Goal: Information Seeking & Learning: Learn about a topic

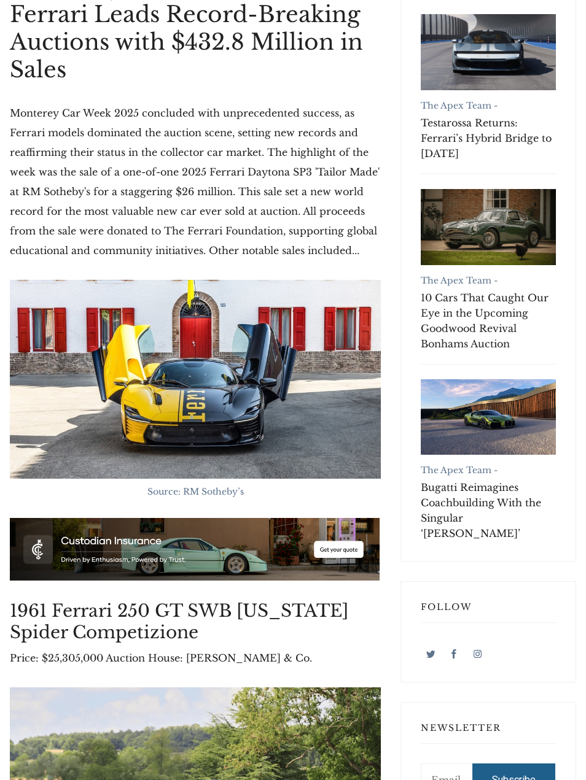
scroll to position [278, 0]
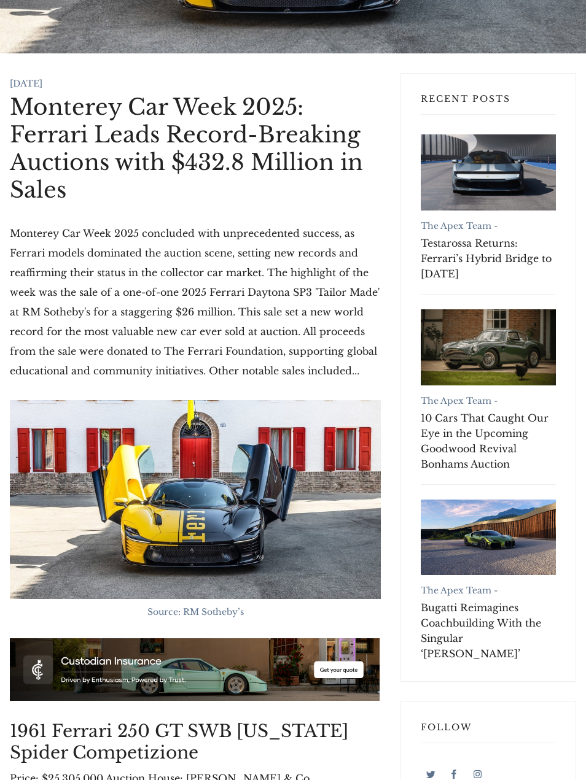
click at [473, 418] on link "10 Cars That Caught Our Eye in the Upcoming Goodwood Revival Bonhams Auction" at bounding box center [488, 441] width 135 height 61
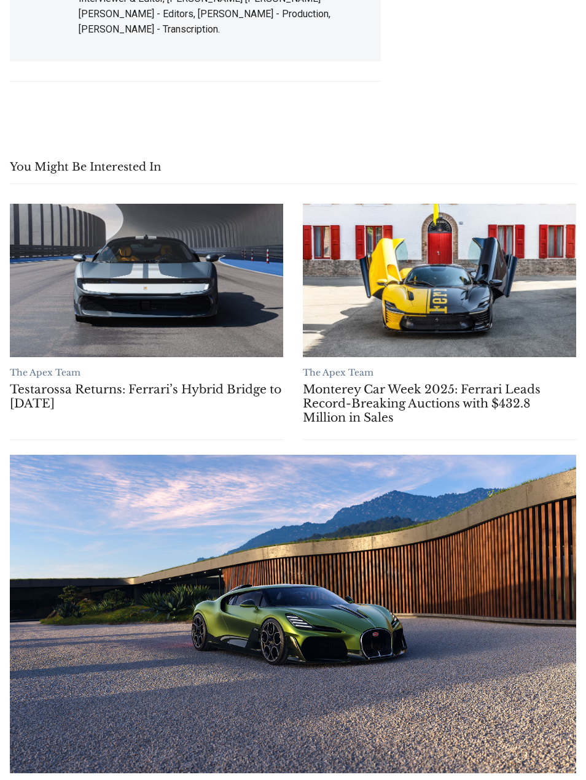
scroll to position [14120, 0]
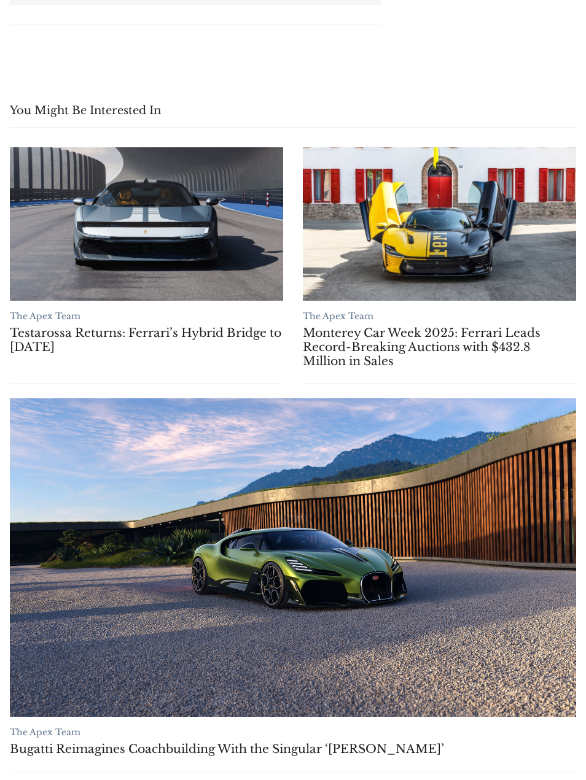
click at [137, 742] on link "Bugatti Reimagines Coachbuilding With the Singular ‘Brouillard’" at bounding box center [293, 749] width 566 height 14
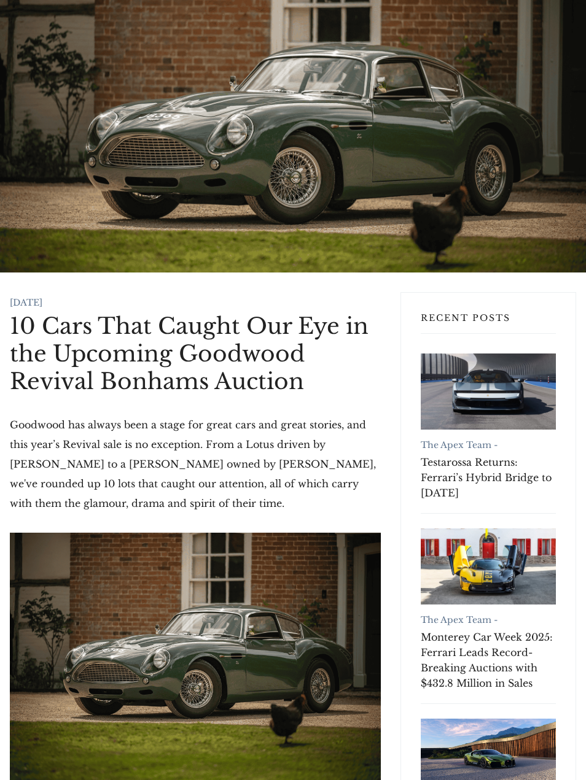
scroll to position [0, 0]
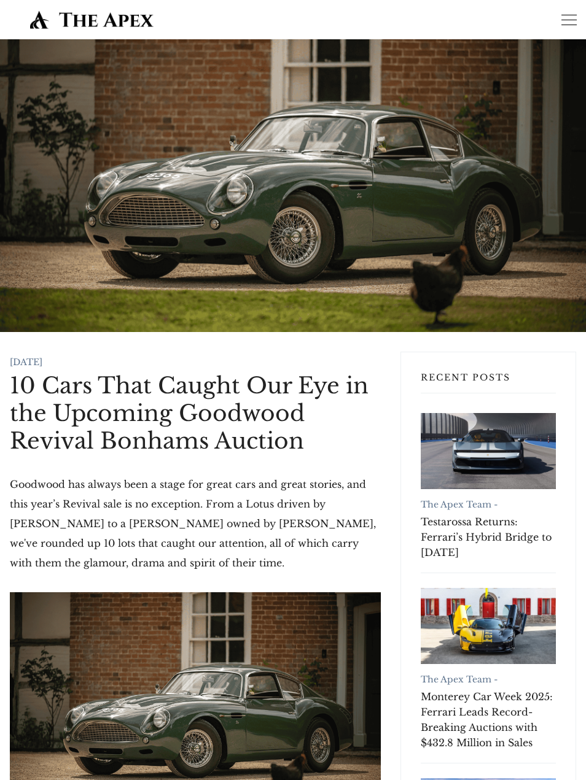
click at [556, 22] on div "Home About Contact Custodian SUBSCRIBE" at bounding box center [513, 20] width 147 height 20
click at [562, 21] on label at bounding box center [568, 22] width 15 height 15
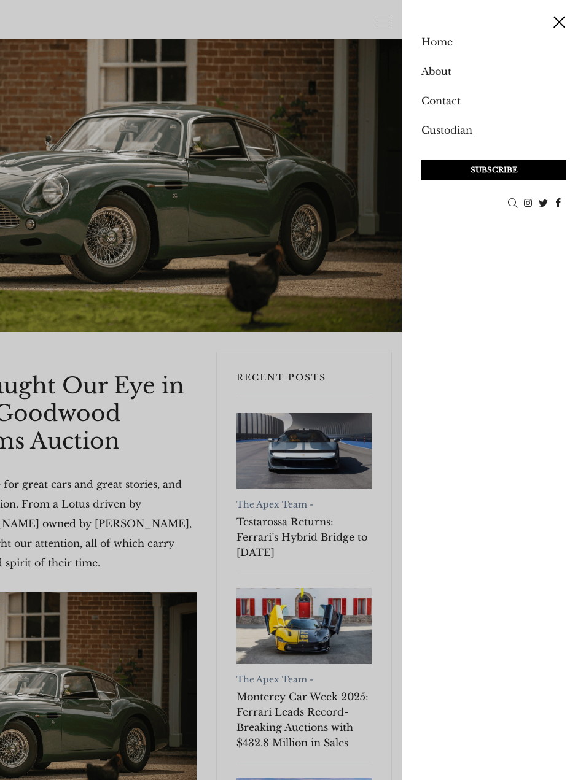
click at [432, 52] on link "Home" at bounding box center [493, 41] width 145 height 25
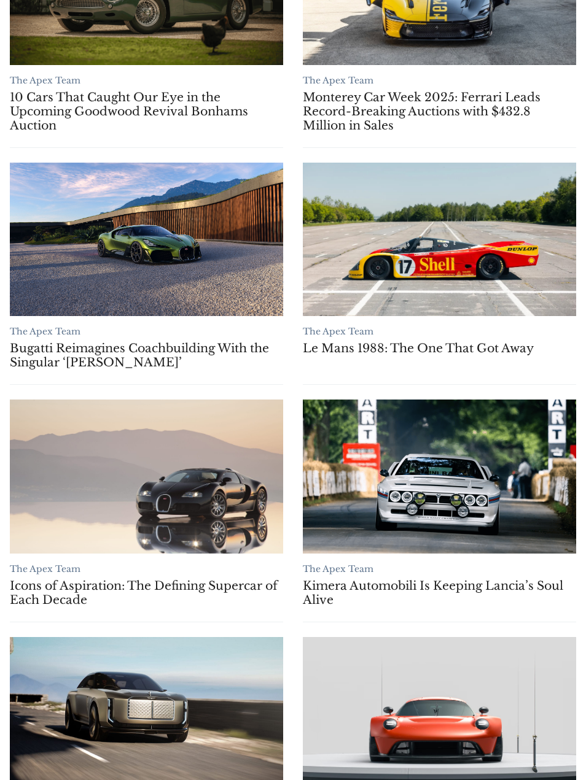
scroll to position [496, 0]
click at [495, 344] on link "Le Mans 1988: The One That Got Away" at bounding box center [439, 348] width 273 height 14
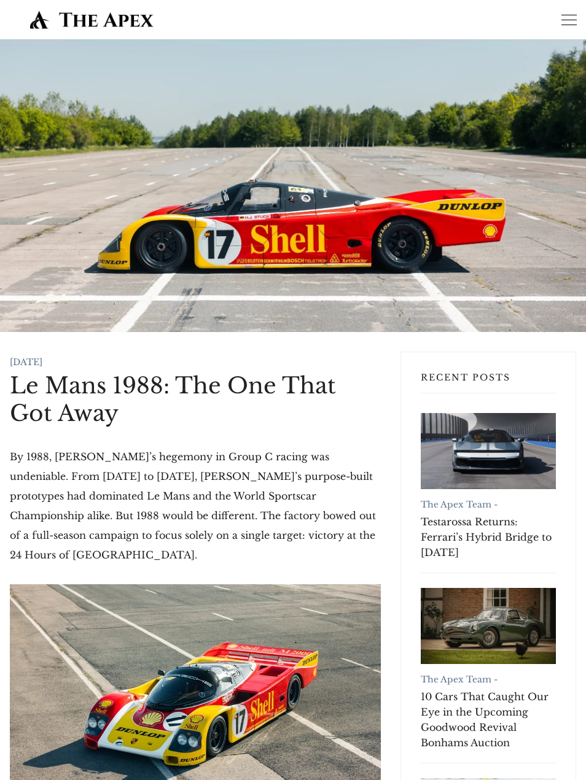
click at [484, 453] on link "Testarossa Returns: Ferrari’s Hybrid Bridge to Tomorrow" at bounding box center [488, 451] width 135 height 76
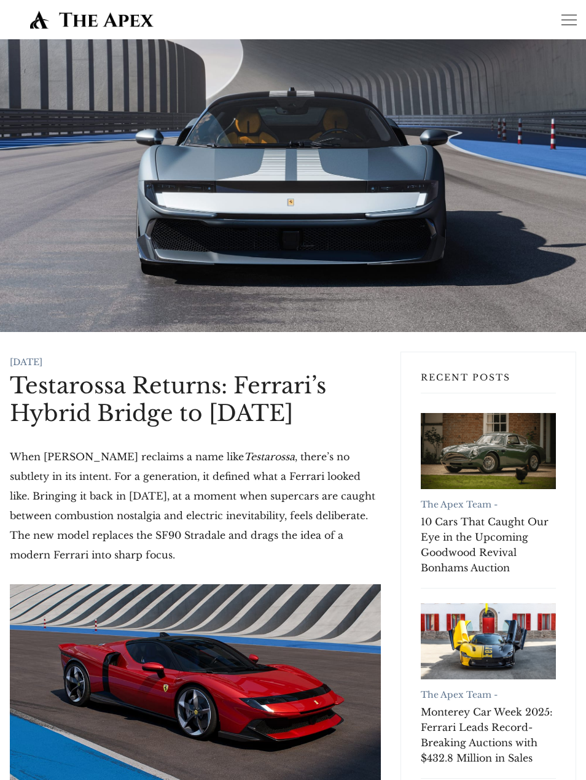
click at [561, 27] on label at bounding box center [568, 22] width 15 height 15
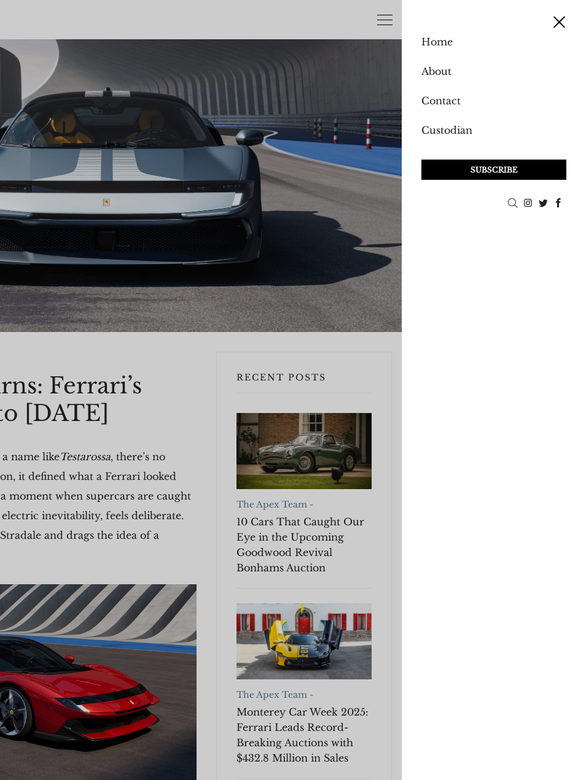
click at [439, 50] on link "Home" at bounding box center [493, 41] width 145 height 25
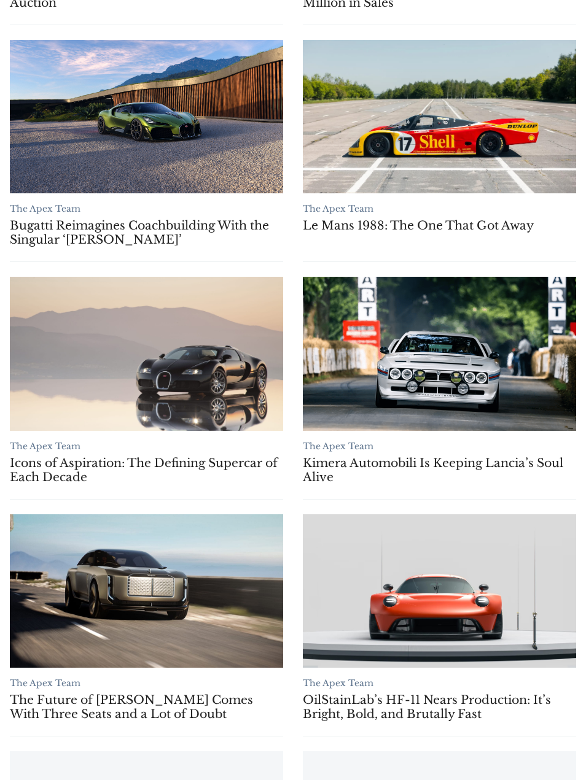
scroll to position [618, 0]
click at [128, 598] on link "The Future of Bentley Comes With Three Seats and a Lot of Doubt" at bounding box center [146, 591] width 273 height 153
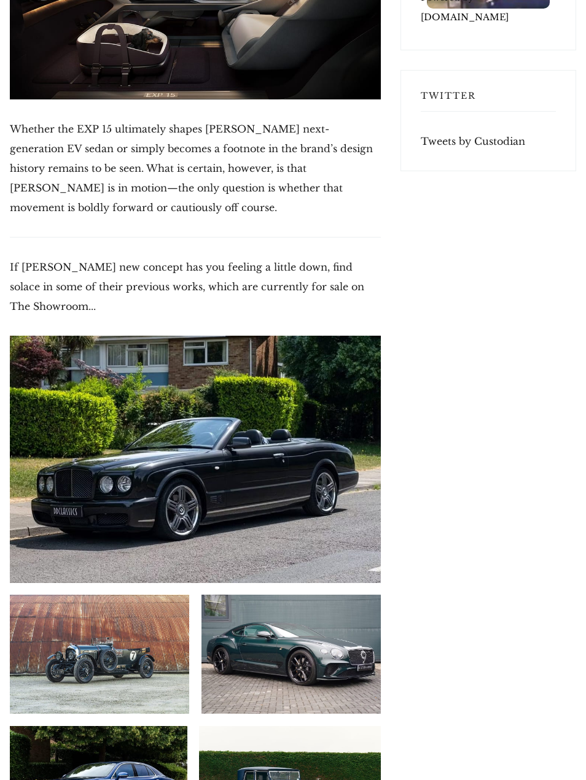
scroll to position [3193, 0]
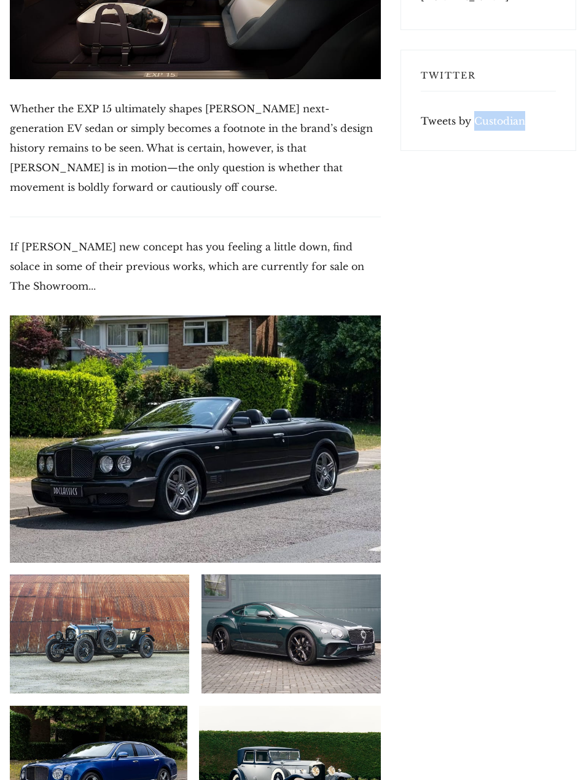
click at [95, 360] on img at bounding box center [195, 439] width 371 height 247
click at [74, 316] on img at bounding box center [195, 439] width 371 height 247
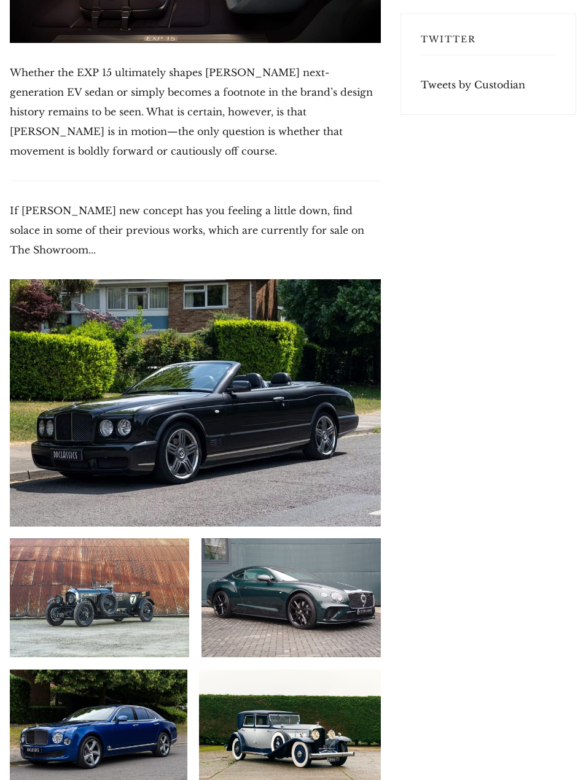
click at [81, 538] on img at bounding box center [99, 598] width 179 height 120
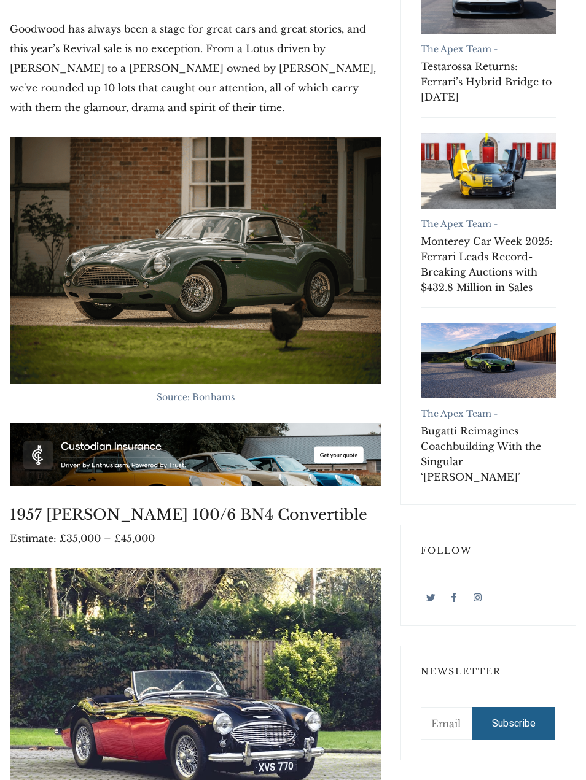
scroll to position [398, 0]
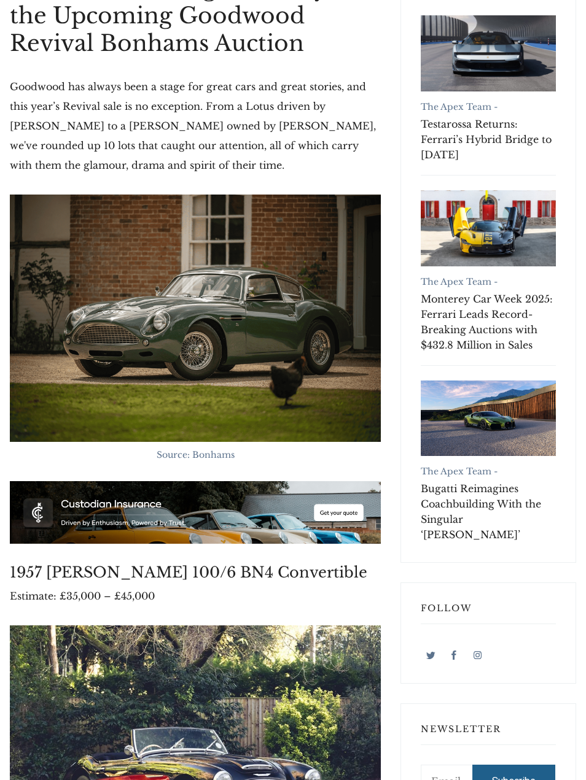
click at [152, 311] on img at bounding box center [195, 318] width 371 height 247
click at [362, 346] on img at bounding box center [195, 318] width 371 height 247
click at [296, 316] on img at bounding box center [195, 318] width 371 height 247
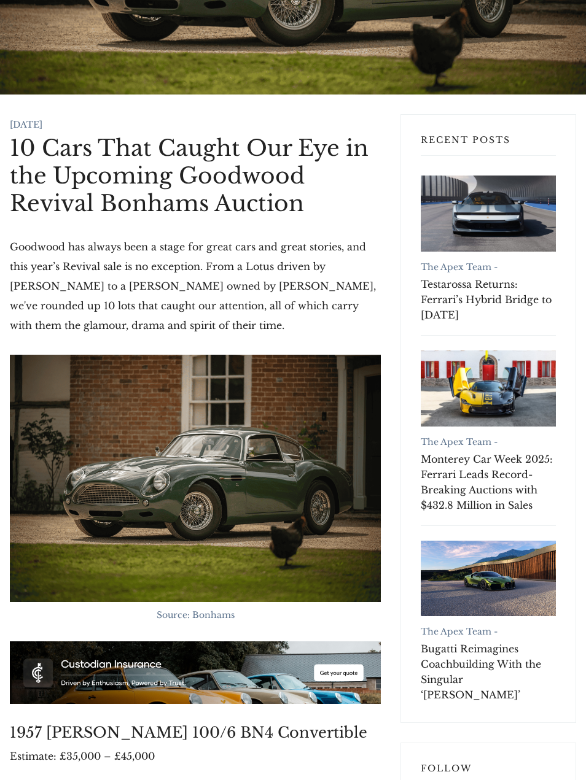
scroll to position [0, 0]
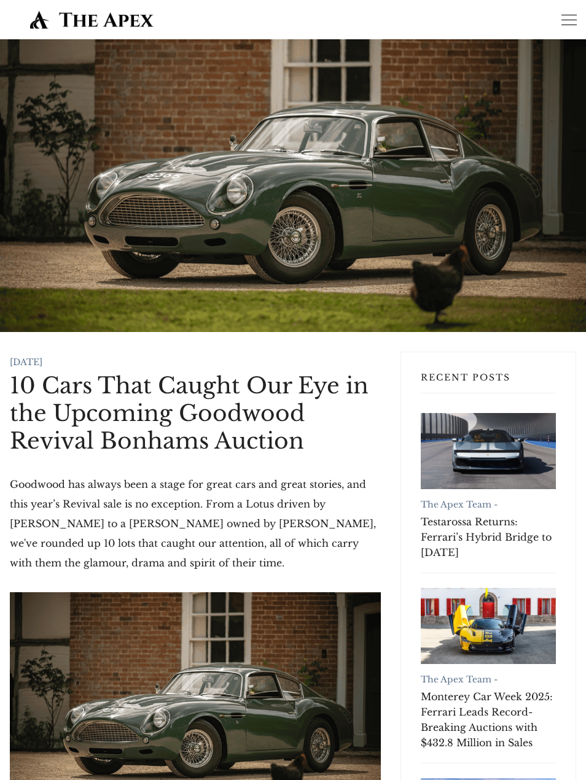
click at [564, 17] on label at bounding box center [568, 22] width 15 height 15
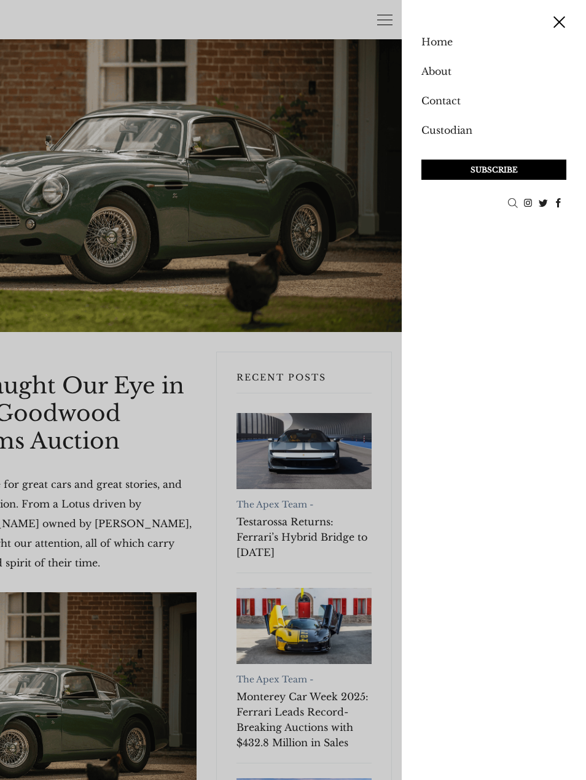
click at [435, 41] on link "Home" at bounding box center [493, 41] width 145 height 25
